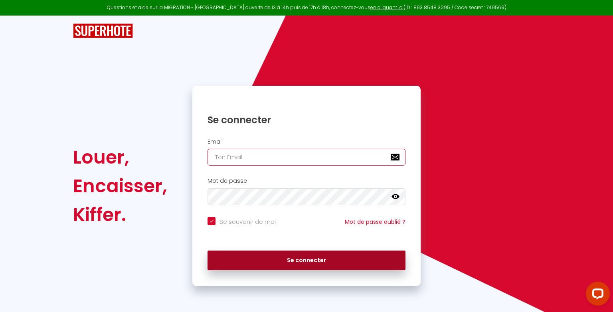
type input "[EMAIL_ADDRESS][DOMAIN_NAME]"
click at [313, 258] on button "Se connecter" at bounding box center [307, 261] width 198 height 20
checkbox input "true"
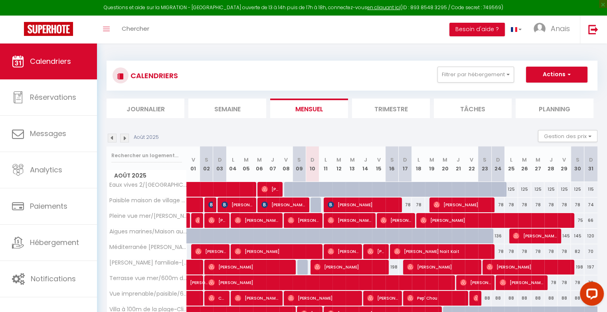
scroll to position [76, 0]
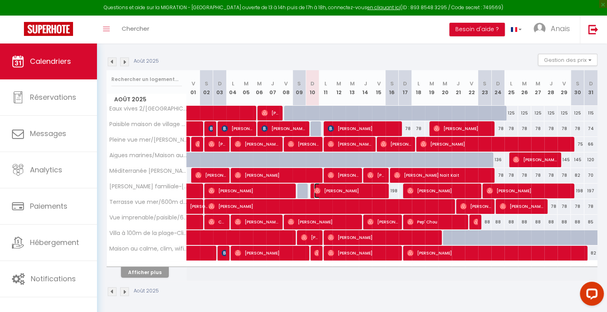
click at [338, 188] on span "[PERSON_NAME]" at bounding box center [349, 190] width 70 height 15
select select "OK"
select select "0"
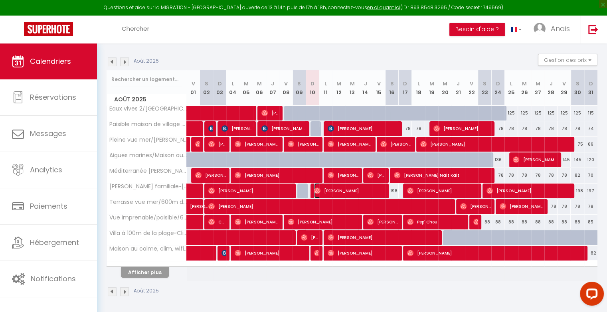
select select "1"
select select
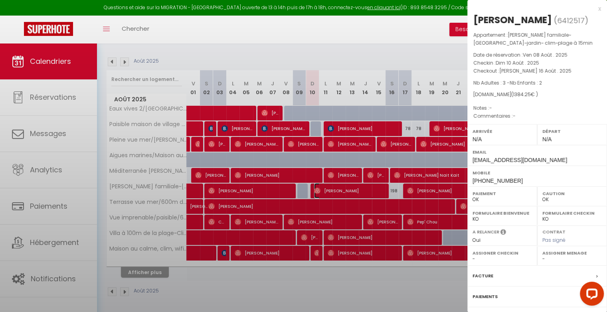
select select "18804"
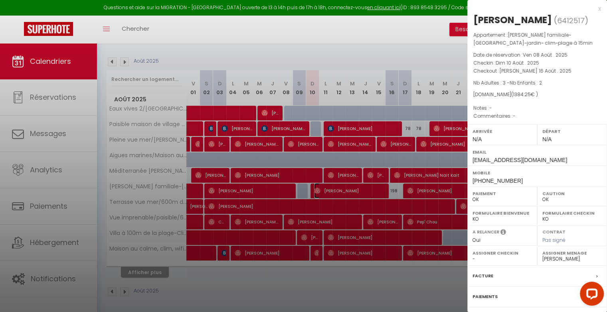
scroll to position [66, 0]
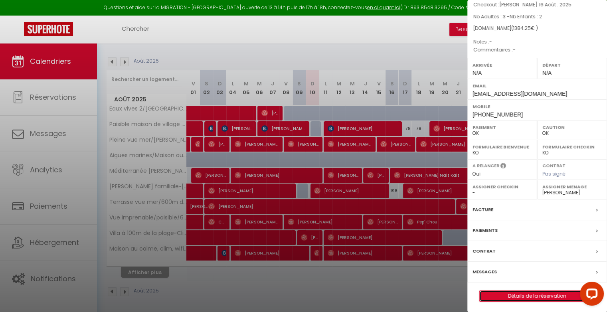
click at [520, 296] on link "Détails de la réservation" at bounding box center [537, 296] width 115 height 10
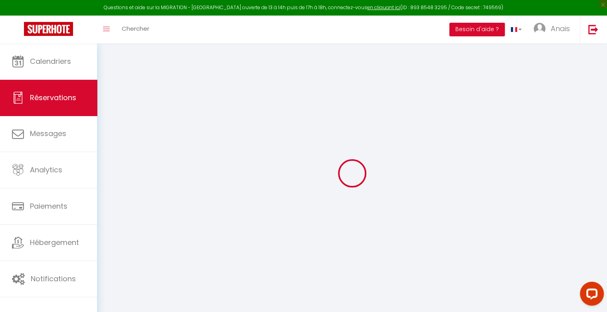
type input "Hanina"
type input "El"
type input "[EMAIL_ADDRESS][DOMAIN_NAME]"
type input "[PHONE_NUMBER]"
select select
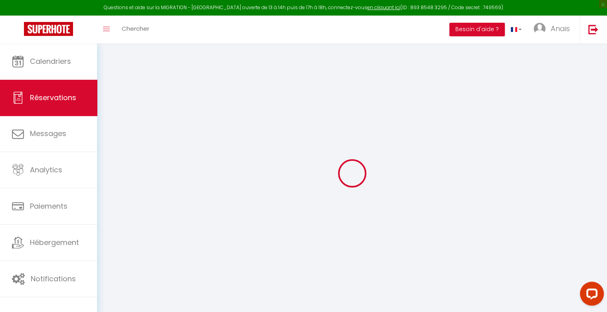
type input "48.06"
select select "70773"
select select "1"
select select
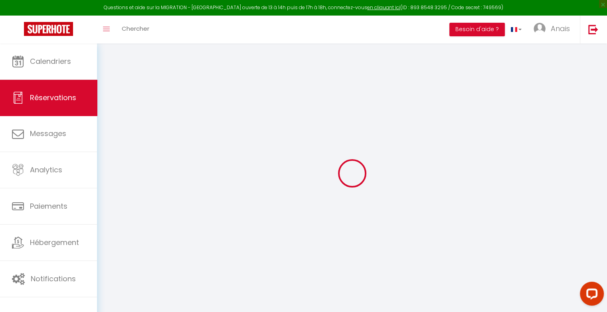
type input "3"
type input "2"
select select "12"
select select
type input "1140"
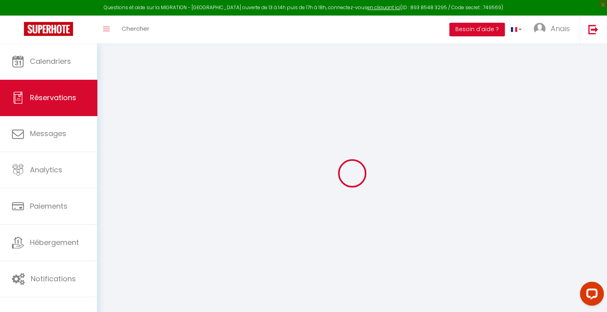
checkbox input "false"
type input "0"
select select "1"
type input "0"
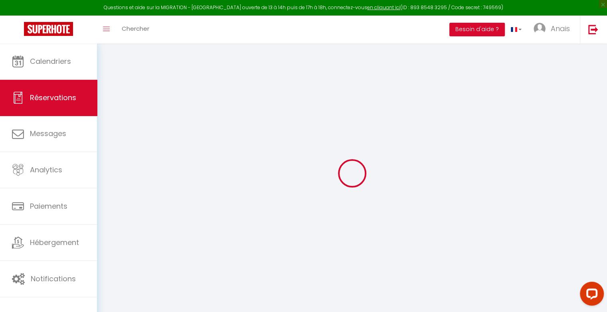
type input "0"
select select
select select "15"
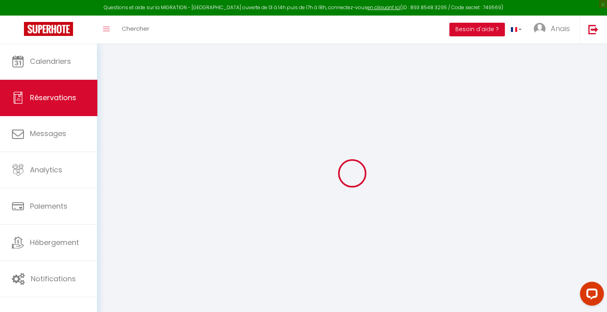
checkbox input "false"
select select
checkbox input "false"
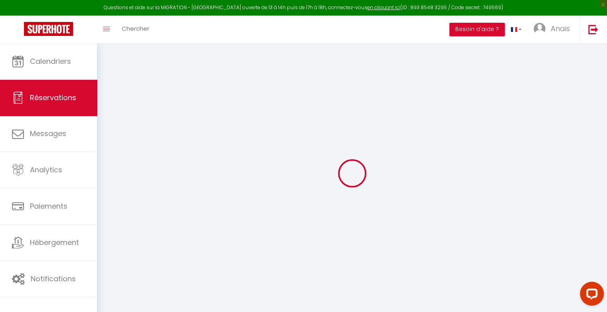
select select
checkbox input "false"
select select
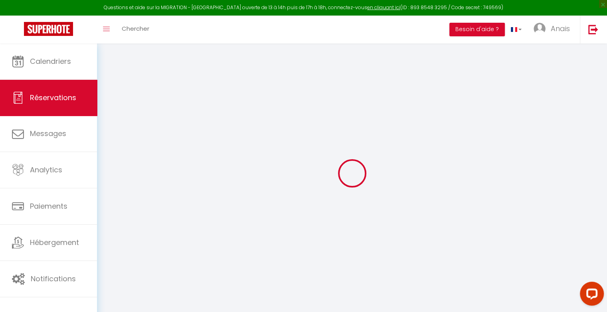
type input "195"
type input "49.25"
select select
checkbox input "false"
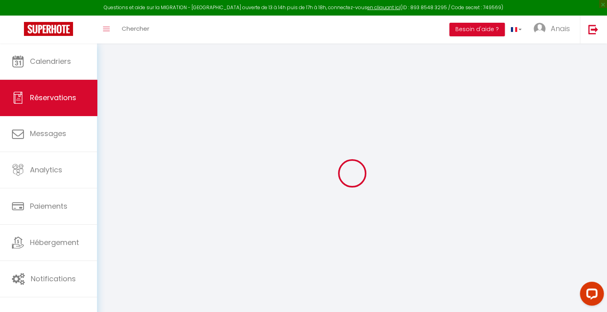
select select
checkbox input "false"
select select
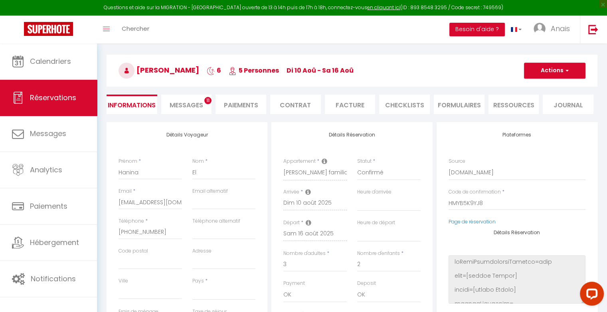
scroll to position [26, 0]
click at [193, 98] on li "Messages 11" at bounding box center [186, 104] width 51 height 20
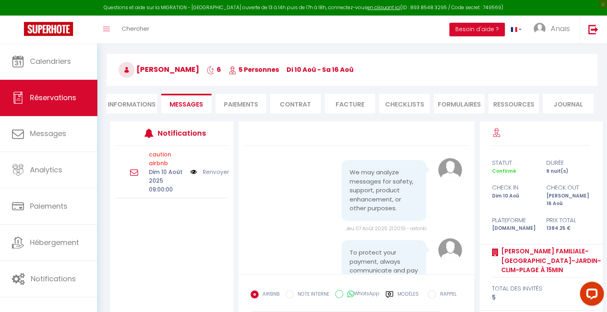
click at [211, 171] on link "Renvoyer" at bounding box center [216, 172] width 26 height 9
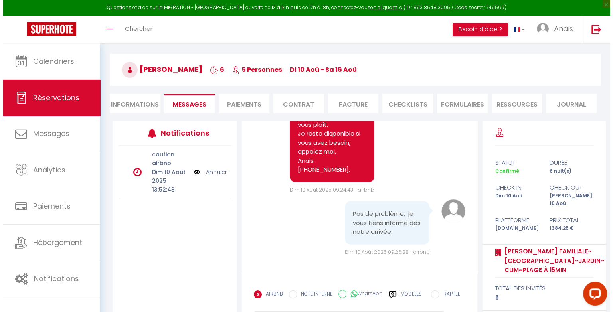
scroll to position [69, 0]
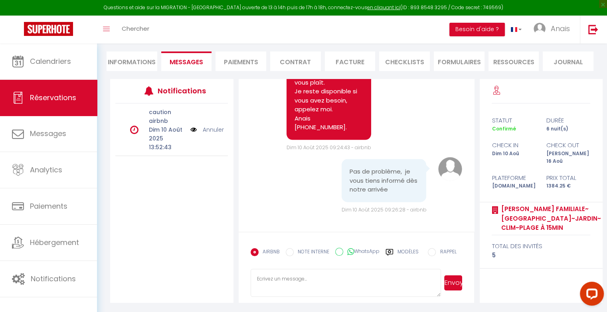
click at [193, 130] on img at bounding box center [193, 129] width 6 height 9
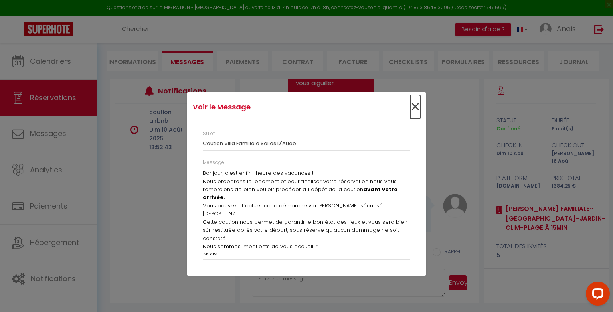
click at [416, 107] on span "×" at bounding box center [415, 107] width 10 height 24
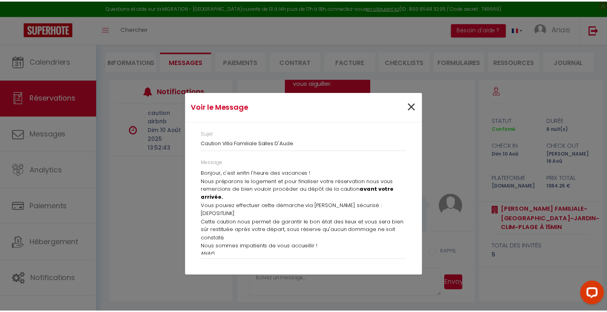
scroll to position [1812, 0]
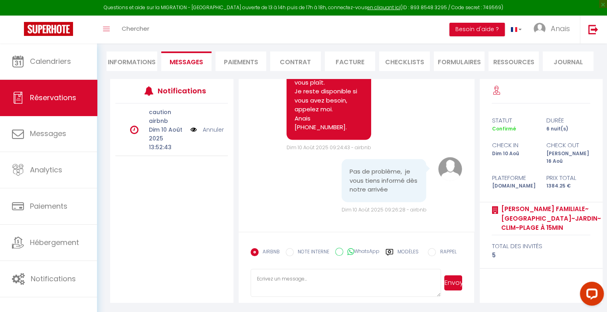
click at [251, 60] on li "Paiements" at bounding box center [241, 61] width 51 height 20
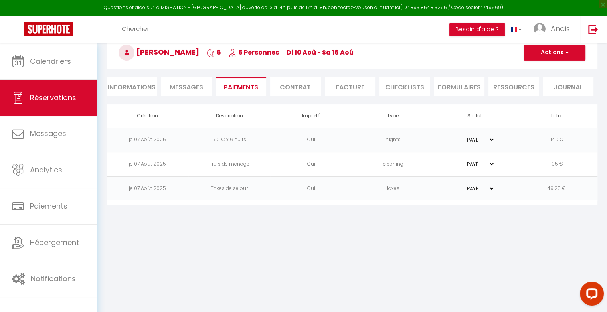
scroll to position [43, 0]
click at [178, 91] on span "Messages" at bounding box center [187, 87] width 34 height 9
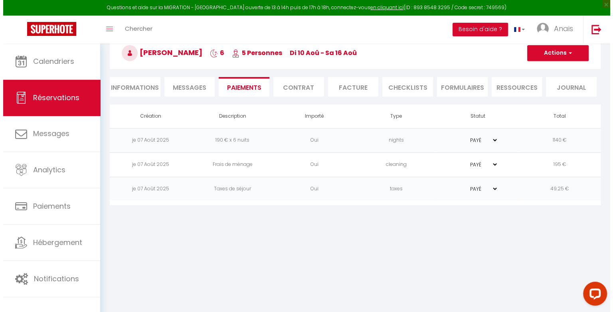
scroll to position [69, 0]
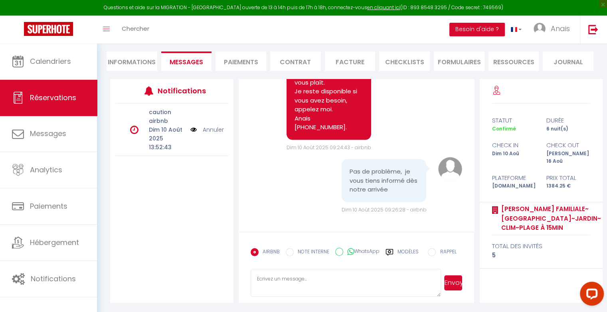
click at [194, 131] on img at bounding box center [193, 129] width 6 height 9
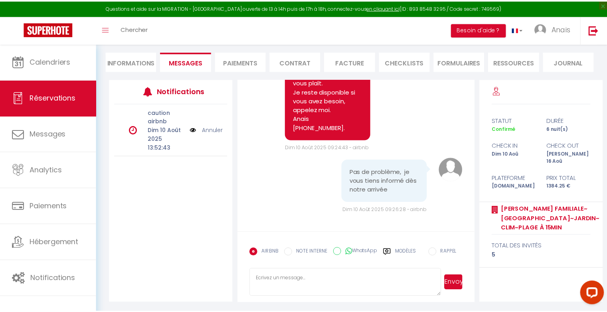
scroll to position [1758, 0]
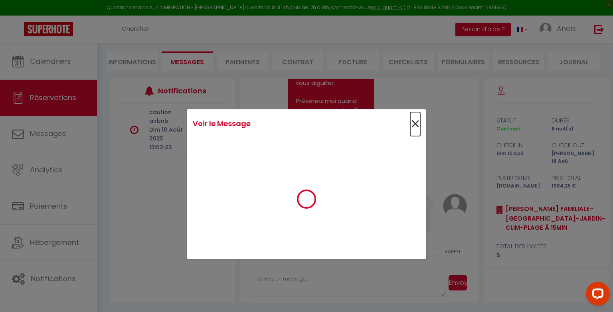
click at [417, 125] on span "×" at bounding box center [415, 124] width 10 height 24
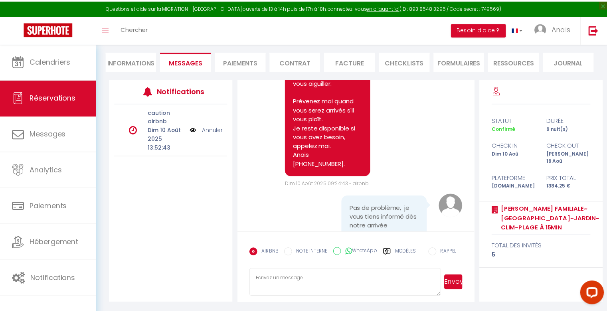
scroll to position [1812, 0]
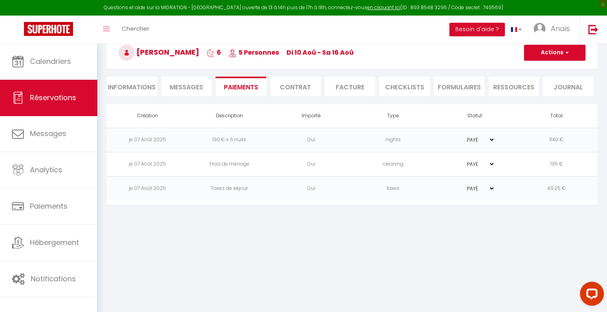
scroll to position [43, 0]
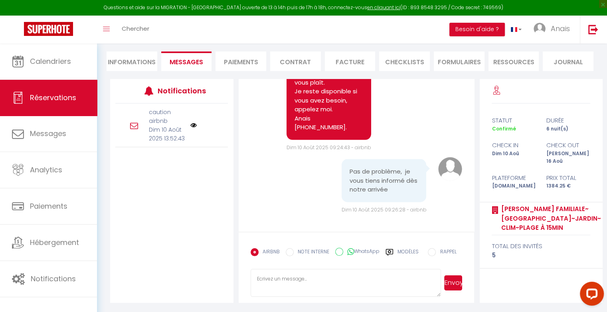
select select
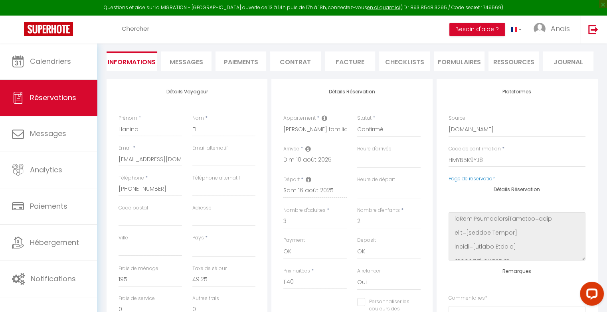
select select
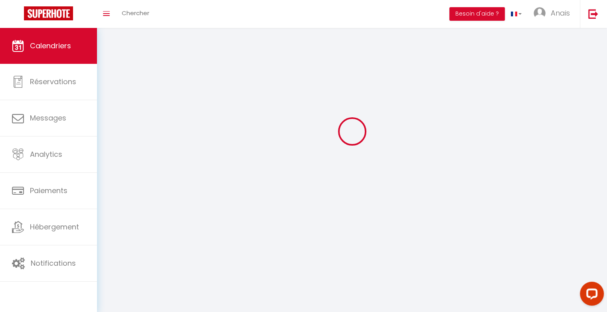
scroll to position [28, 0]
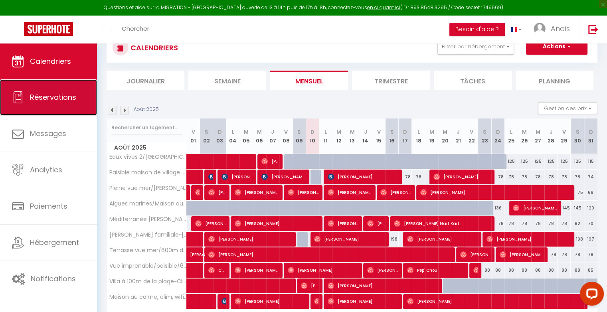
click at [54, 110] on link "Réservations" at bounding box center [48, 97] width 97 height 36
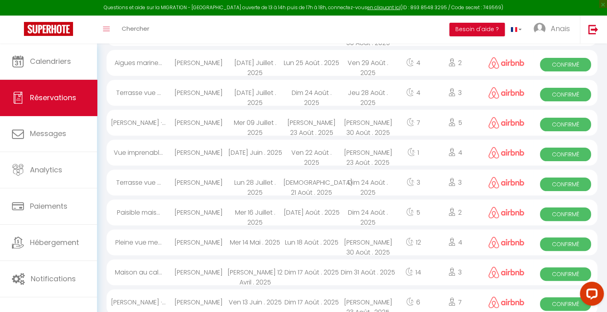
scroll to position [511, 0]
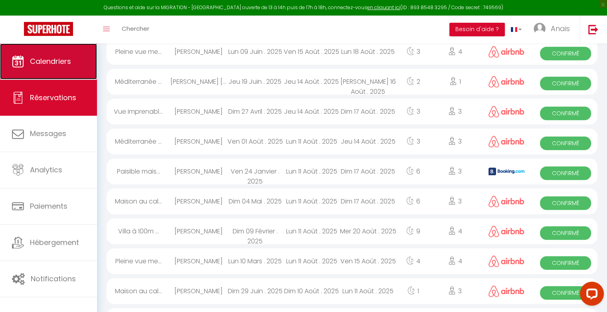
click at [69, 69] on link "Calendriers" at bounding box center [48, 62] width 97 height 36
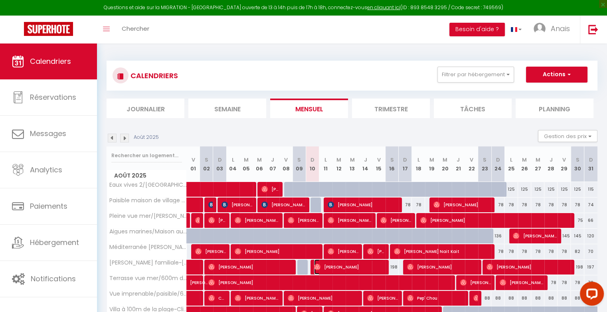
click at [325, 263] on span "[PERSON_NAME]" at bounding box center [349, 266] width 70 height 15
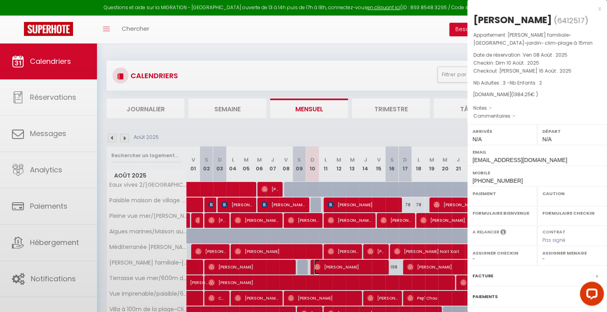
select select "OK"
select select "0"
select select "1"
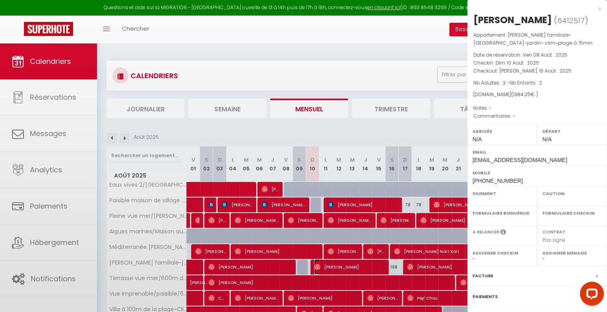
select select
select select "18804"
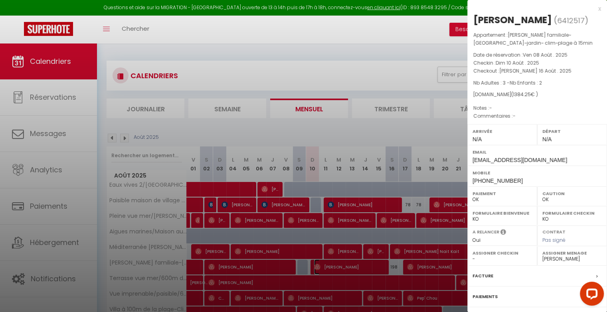
scroll to position [66, 0]
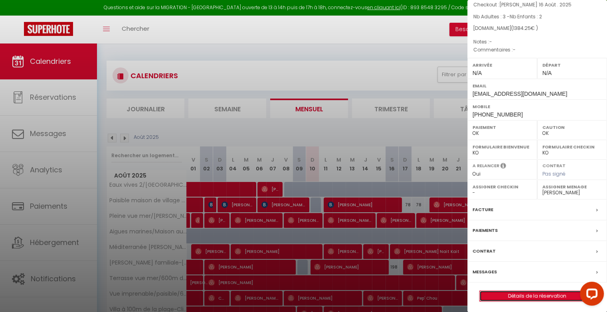
click at [516, 295] on link "Détails de la réservation" at bounding box center [537, 296] width 115 height 10
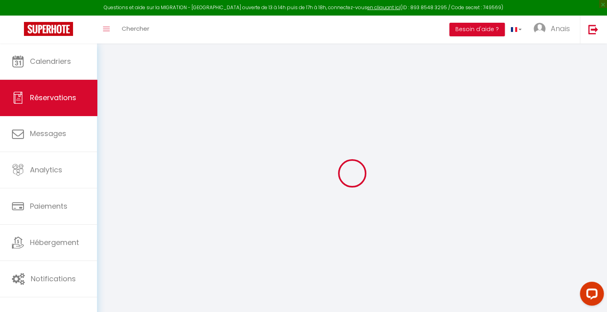
type input "Hanina"
type input "El"
type input "[EMAIL_ADDRESS][DOMAIN_NAME]"
type input "[PHONE_NUMBER]"
select select
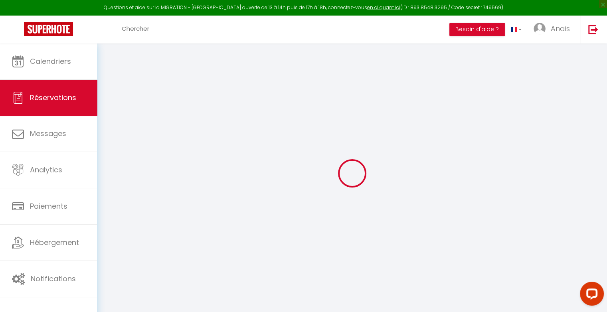
type input "48.06"
select select "70773"
select select "1"
select select
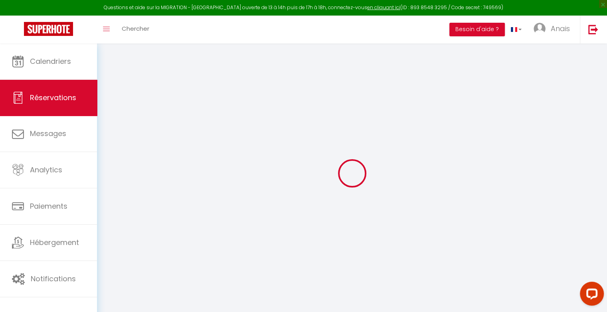
type input "3"
type input "2"
select select "12"
select select
type input "1140"
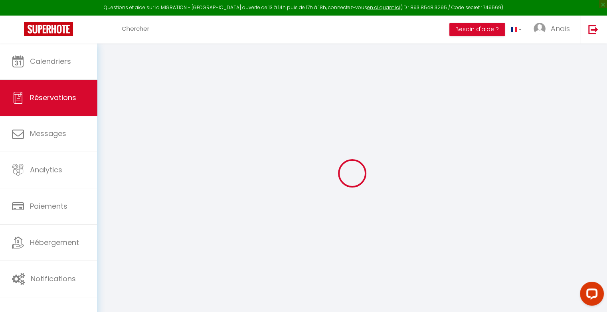
checkbox input "false"
type input "0"
select select "1"
type input "0"
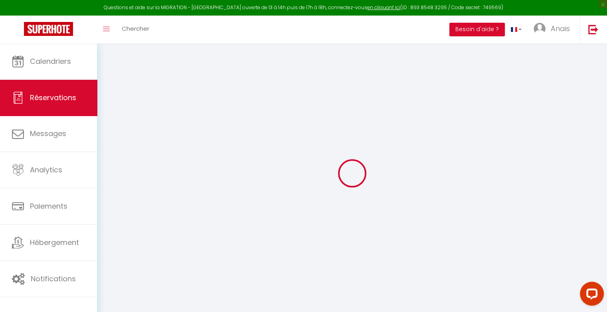
type input "0"
select select
select select "15"
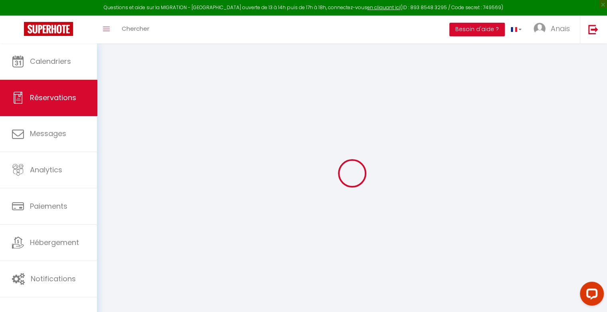
checkbox input "false"
select select
checkbox input "false"
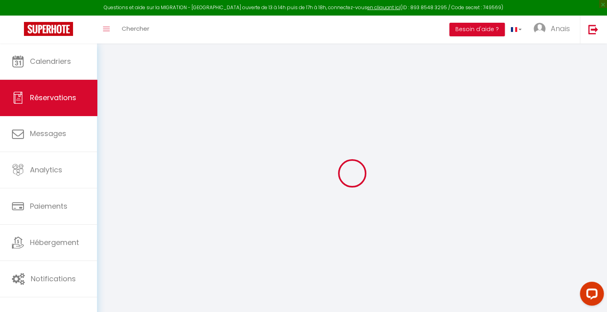
select select
checkbox input "false"
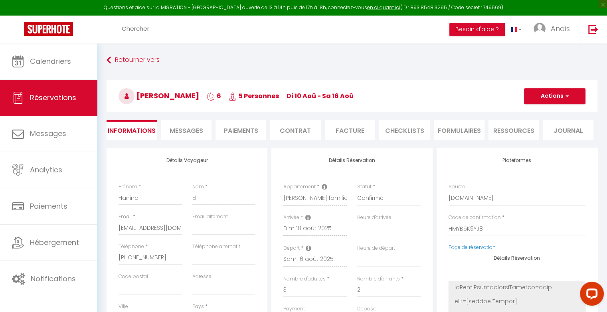
select select
type input "195"
type input "49.25"
select select
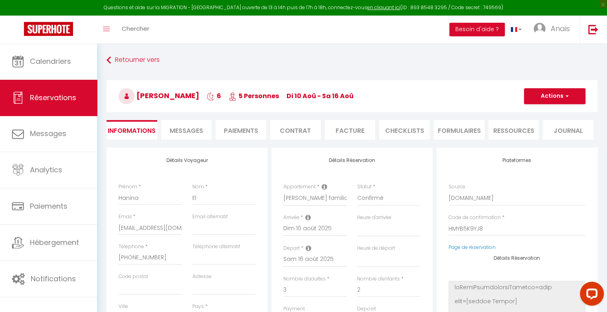
checkbox input "false"
select select
checkbox input "false"
select select
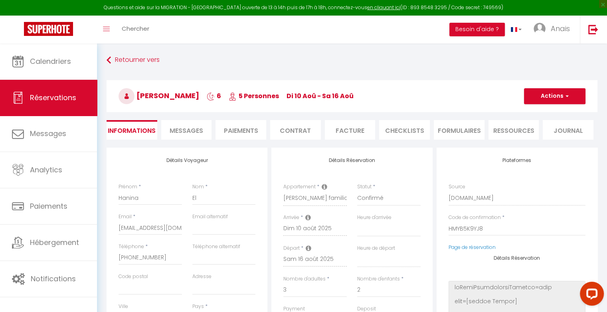
click at [188, 132] on span "Messages" at bounding box center [187, 130] width 34 height 9
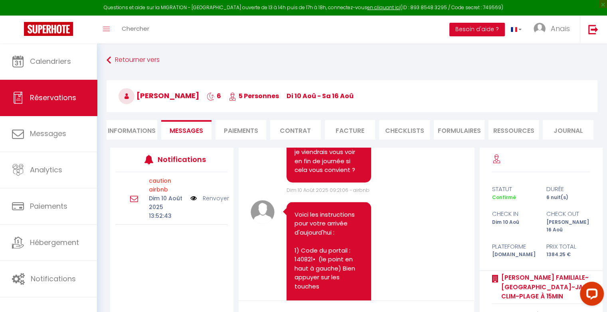
click at [145, 129] on li "Informations" at bounding box center [132, 130] width 51 height 20
select select
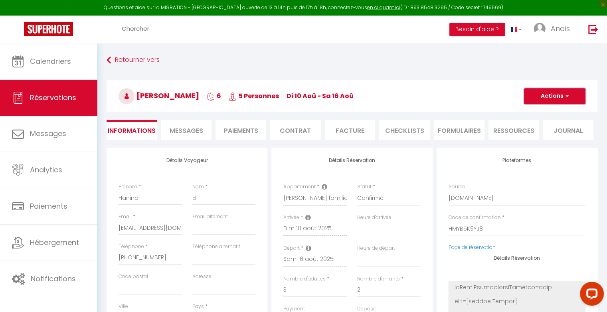
click at [527, 101] on button "Actions" at bounding box center [554, 96] width 61 height 16
select select
checkbox input "false"
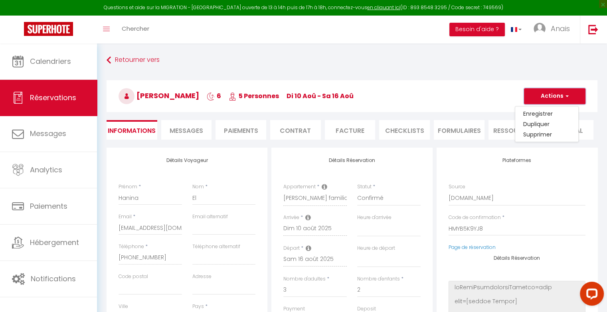
select select
checkbox input "false"
click at [252, 131] on li "Paiements" at bounding box center [241, 130] width 51 height 20
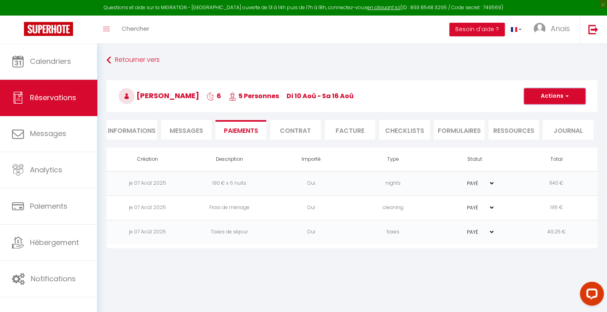
click at [566, 90] on button "Actions" at bounding box center [554, 96] width 61 height 16
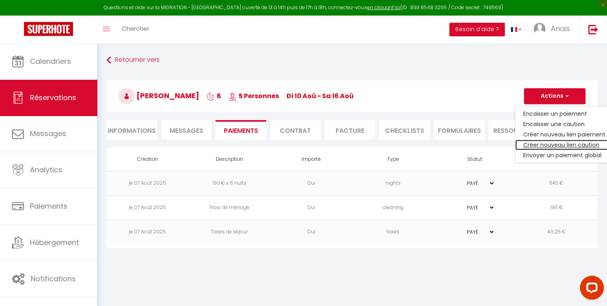
click at [547, 144] on link "Créer nouveau lien caution" at bounding box center [564, 145] width 98 height 10
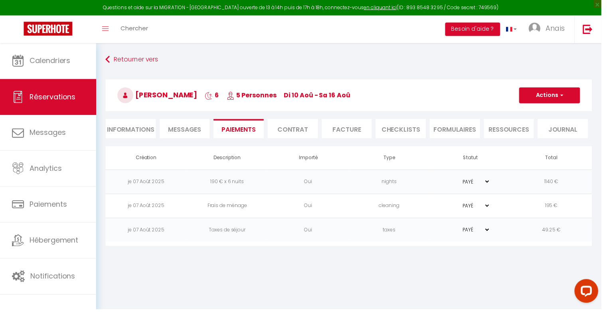
select select "nights"
type input "[EMAIL_ADDRESS][DOMAIN_NAME]"
select select "15185"
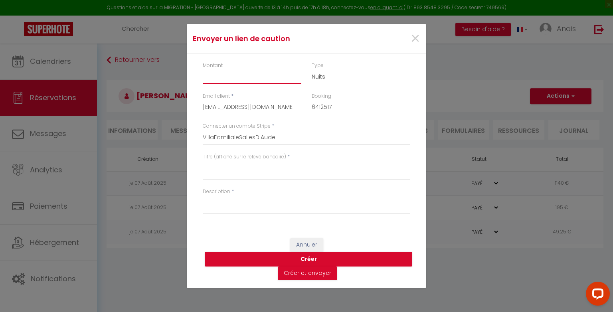
click at [251, 79] on input "Montant" at bounding box center [252, 76] width 99 height 14
type input "1000"
click at [224, 176] on textarea "Titre (affiché sur le relevé bancaire)" at bounding box center [307, 170] width 208 height 19
type textarea "caution"
click at [220, 209] on textarea "Description" at bounding box center [307, 204] width 208 height 19
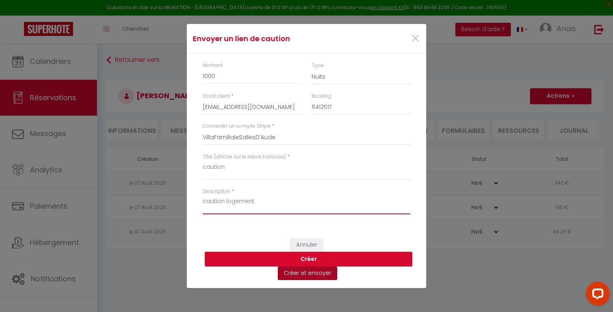
type textarea "caution logement"
click at [309, 272] on button "Créer et envoyer" at bounding box center [307, 274] width 59 height 14
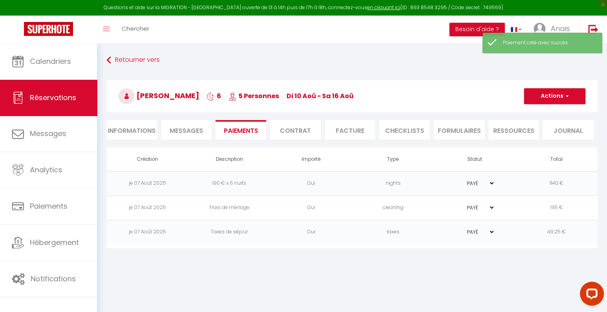
type input "[EMAIL_ADDRESS][DOMAIN_NAME]"
type input "Deposit request"
type textarea "Hi, We invite you to click on the link below to make the deposit: Title : cauti…"
select select "0"
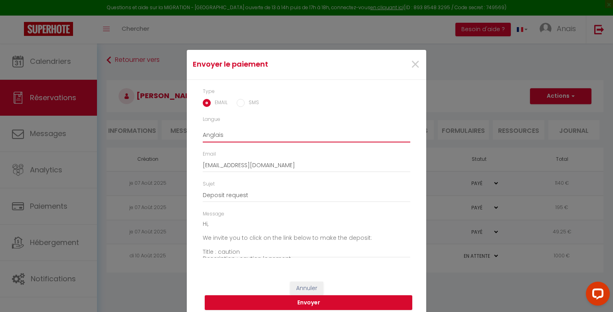
click at [232, 135] on select "Anglais Français Espagnol Portugais" at bounding box center [307, 134] width 208 height 15
select select "fr"
click at [203, 127] on select "Anglais Français Espagnol Portugais" at bounding box center [307, 134] width 208 height 15
type input "Demande de paiement"
type textarea "Bonjour, Nous vous invitons à cliquer sur le lien ci-dessous pour effectuer le …"
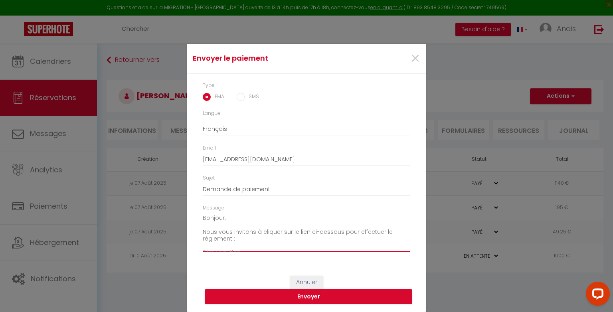
scroll to position [56, 0]
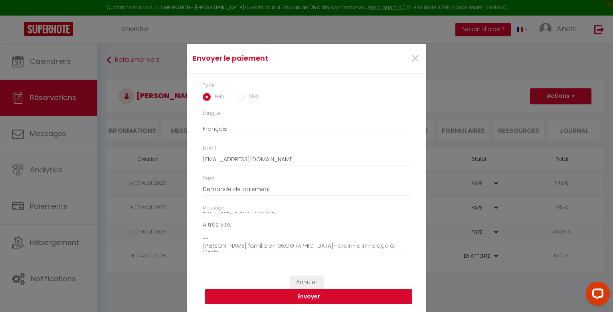
click at [332, 299] on button "Envoyer" at bounding box center [309, 296] width 208 height 15
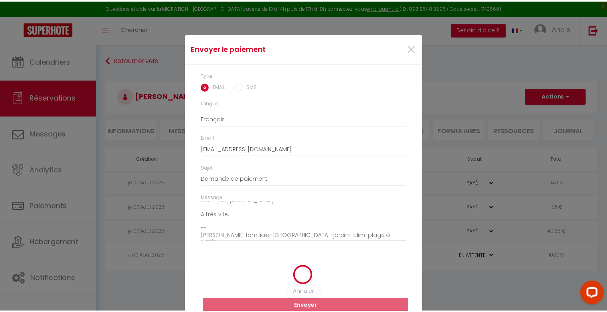
scroll to position [0, 0]
